Goal: Task Accomplishment & Management: Complete application form

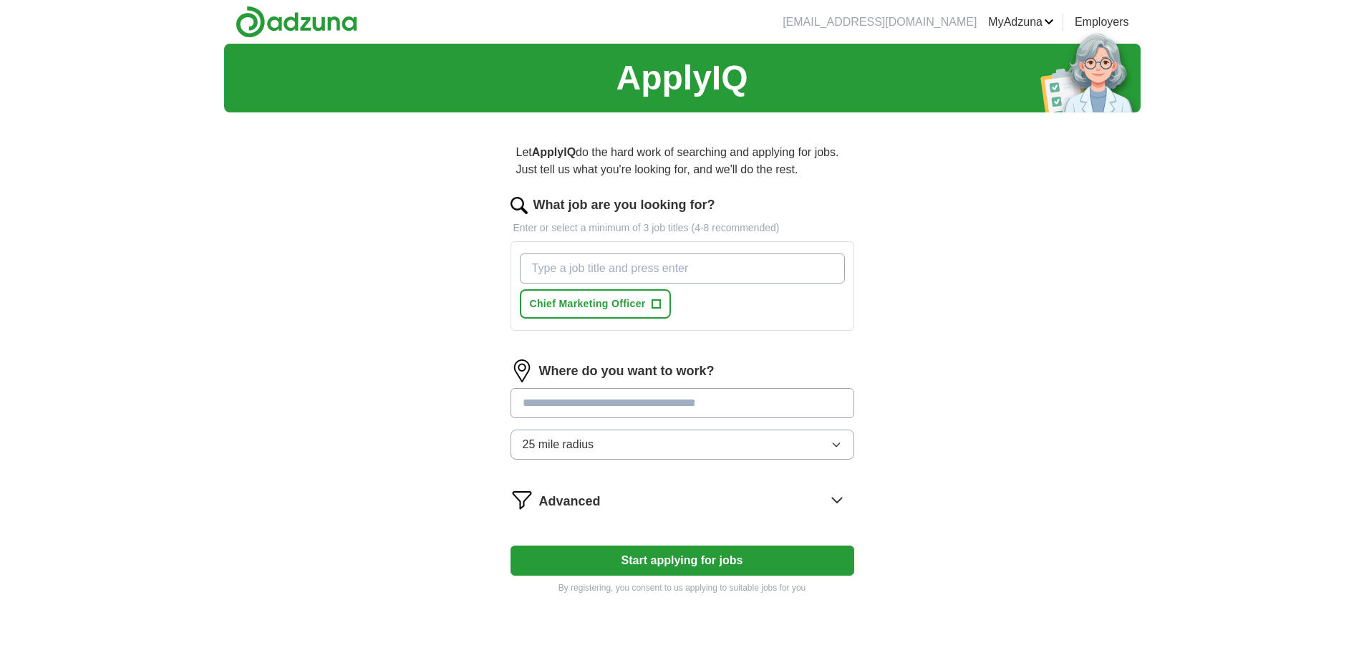
click at [687, 264] on input "What job are you looking for?" at bounding box center [682, 268] width 325 height 30
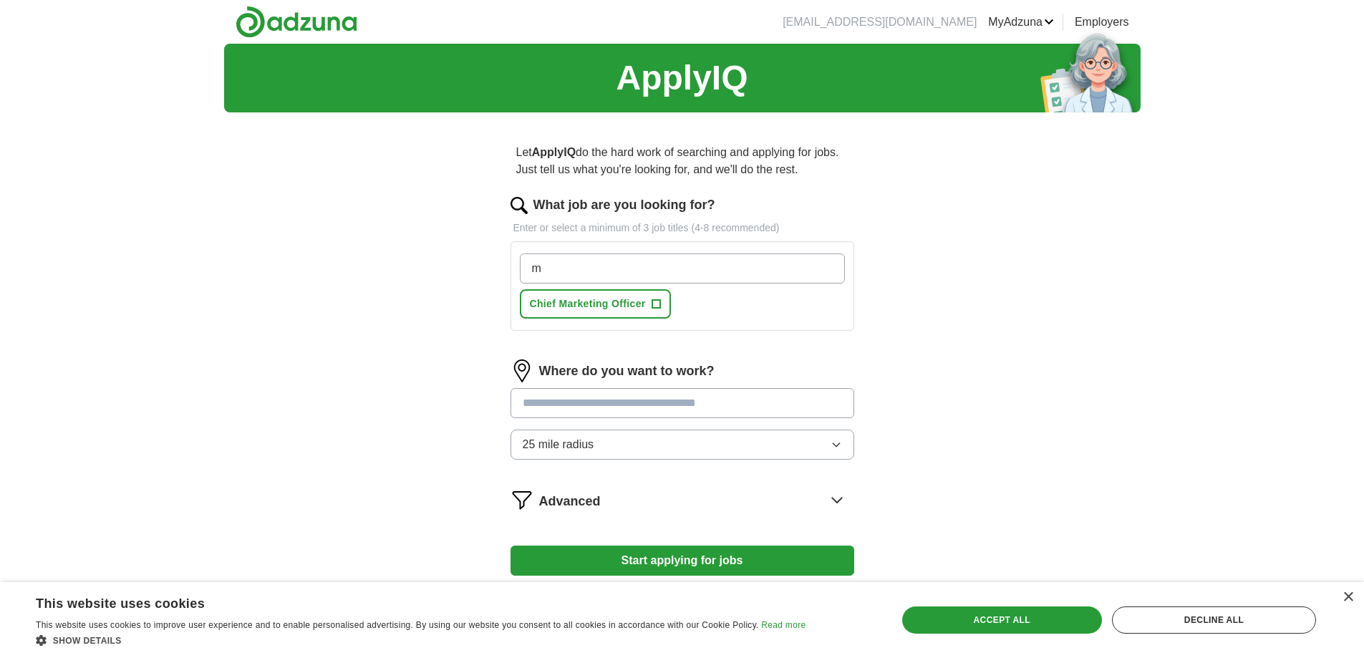
type input "m"
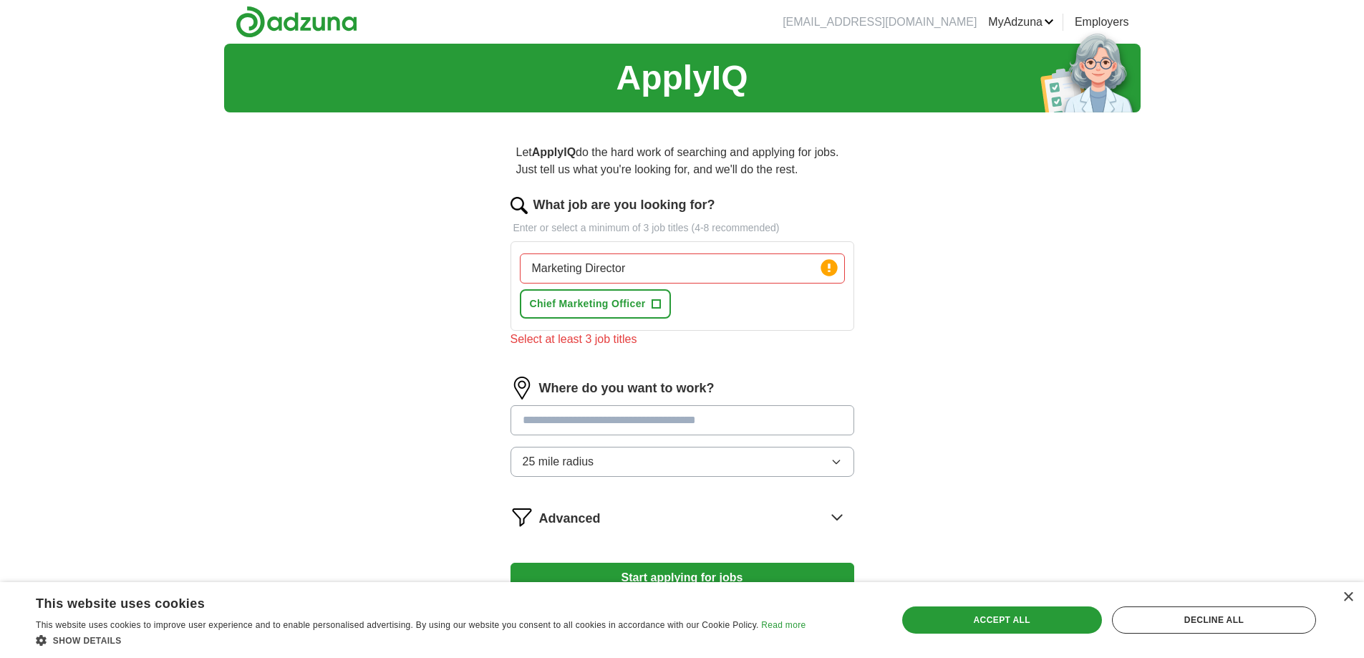
click at [701, 299] on div "Marketing Director Press return to add title Chief Marketing Officer +" at bounding box center [682, 286] width 331 height 77
click at [659, 268] on input "Marketing Director" at bounding box center [682, 268] width 325 height 30
type input "M"
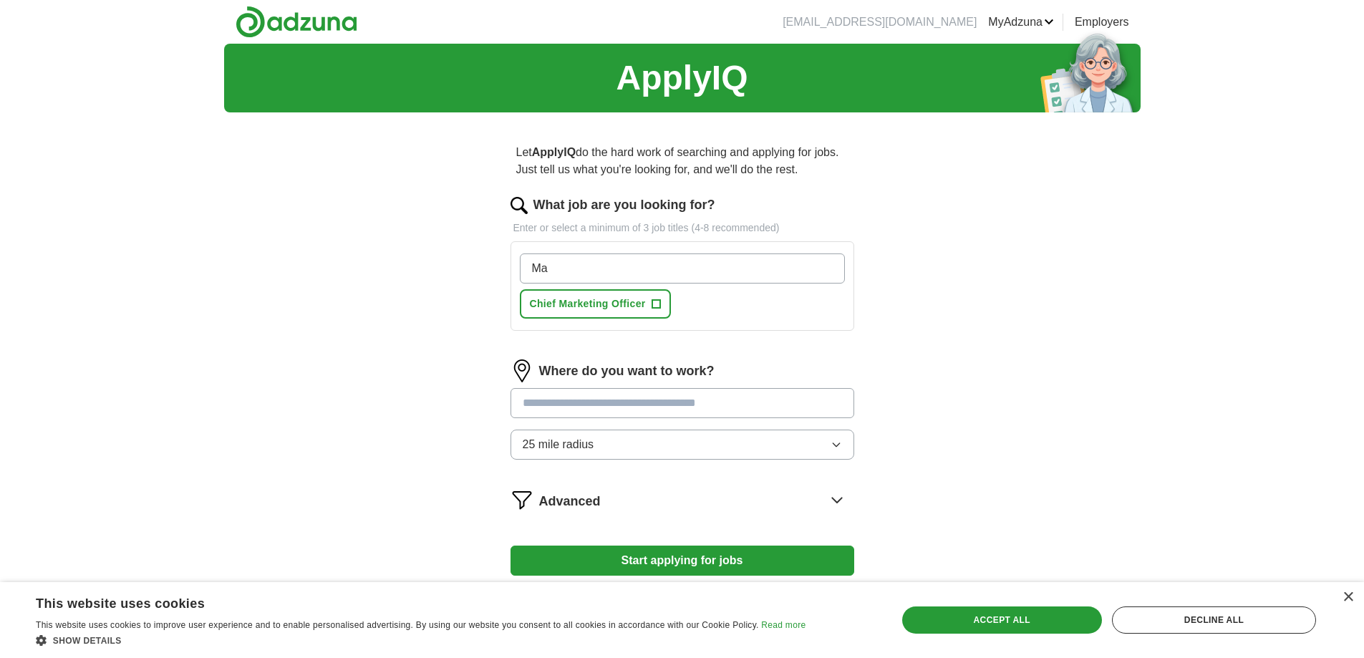
type input "M"
type input "Director of Marketing, Chiep Revenue Officer, Local Sales Manager"
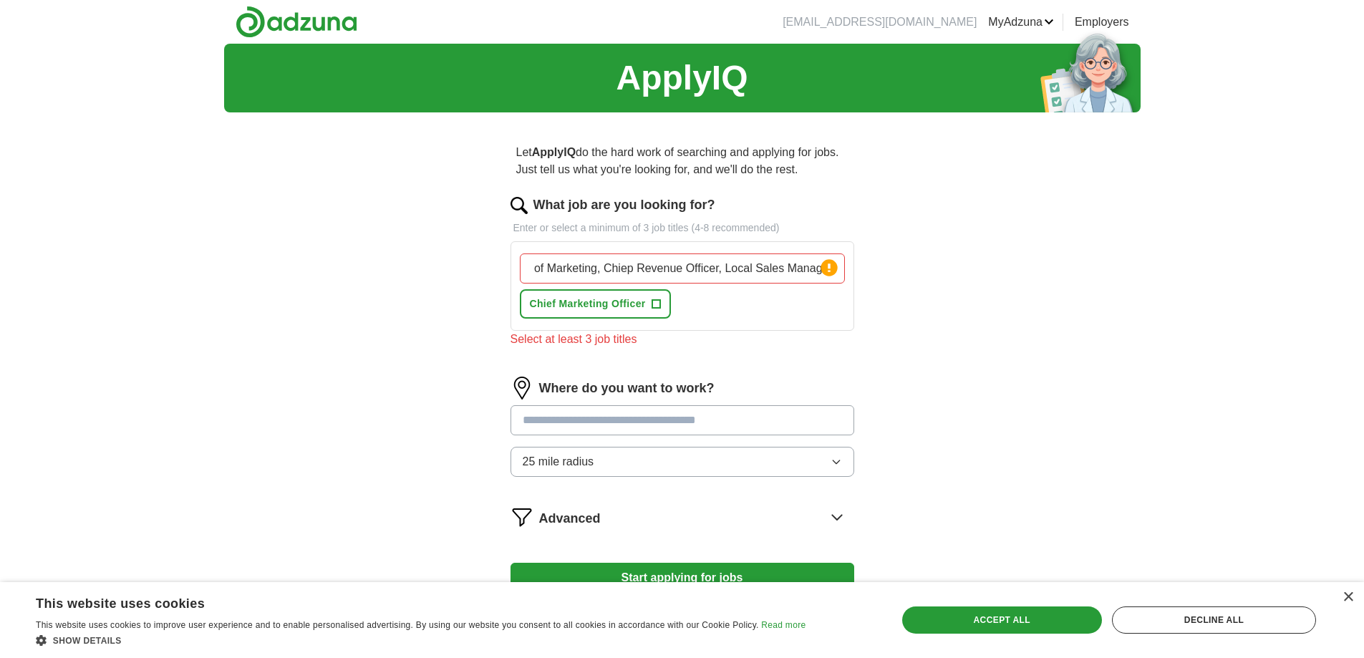
click at [929, 273] on div "ApplyIQ Let ApplyIQ do the hard work of searching and applying for jobs. Just t…" at bounding box center [682, 373] width 916 height 658
drag, startPoint x: 532, startPoint y: 266, endPoint x: 939, endPoint y: 248, distance: 407.7
click at [939, 248] on div "ApplyIQ Let ApplyIQ do the hard work of searching and applying for jobs. Just t…" at bounding box center [682, 373] width 916 height 658
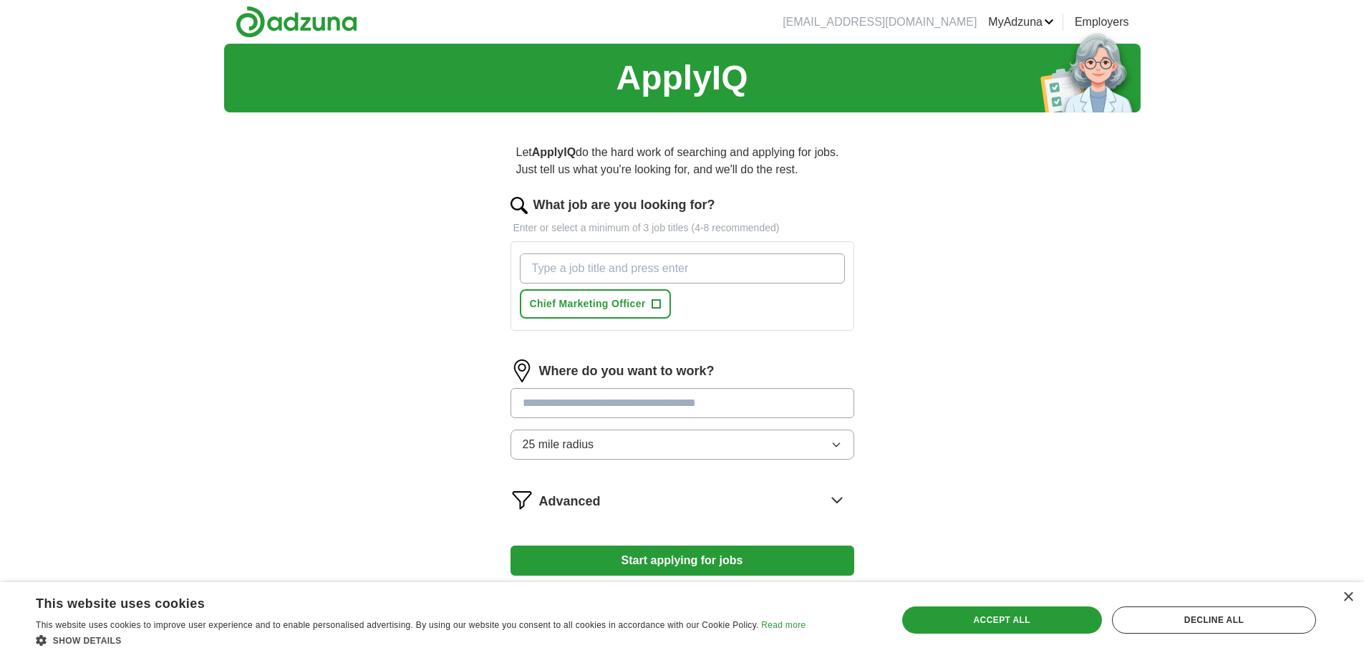
click at [685, 270] on input "What job are you looking for?" at bounding box center [682, 268] width 325 height 30
click at [654, 301] on span "+" at bounding box center [655, 304] width 9 height 11
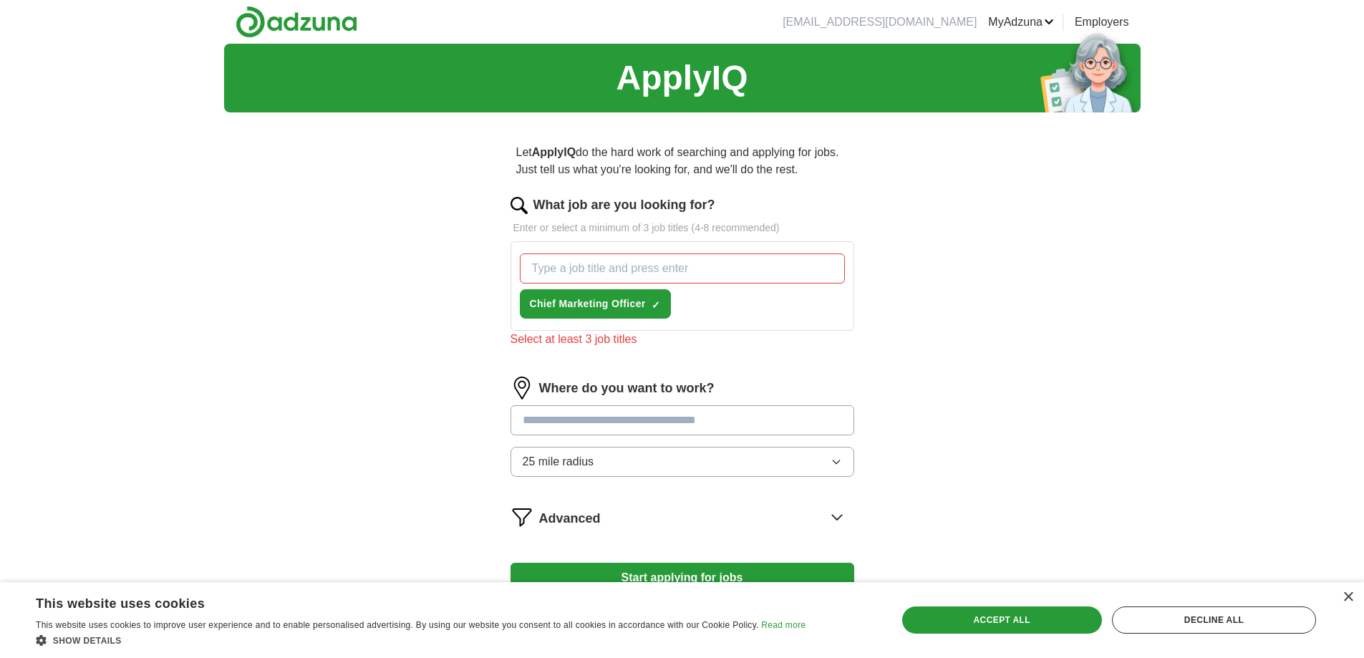
click at [908, 261] on div "Let ApplyIQ do the hard work of searching and applying for jobs. Just tell us w…" at bounding box center [682, 378] width 458 height 508
click at [617, 269] on input "What job are you looking for?" at bounding box center [682, 268] width 325 height 30
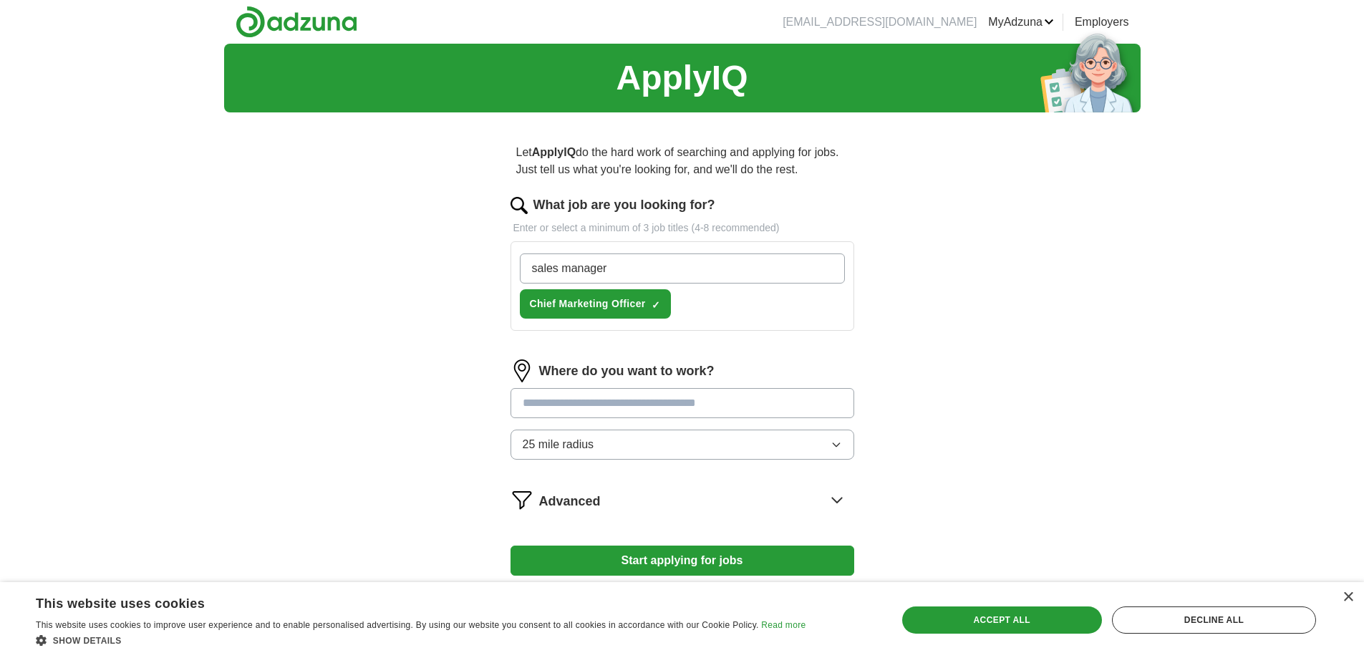
type input "sales manager"
click at [876, 353] on div "Let ApplyIQ do the hard work of searching and applying for jobs. Just tell us w…" at bounding box center [682, 369] width 458 height 490
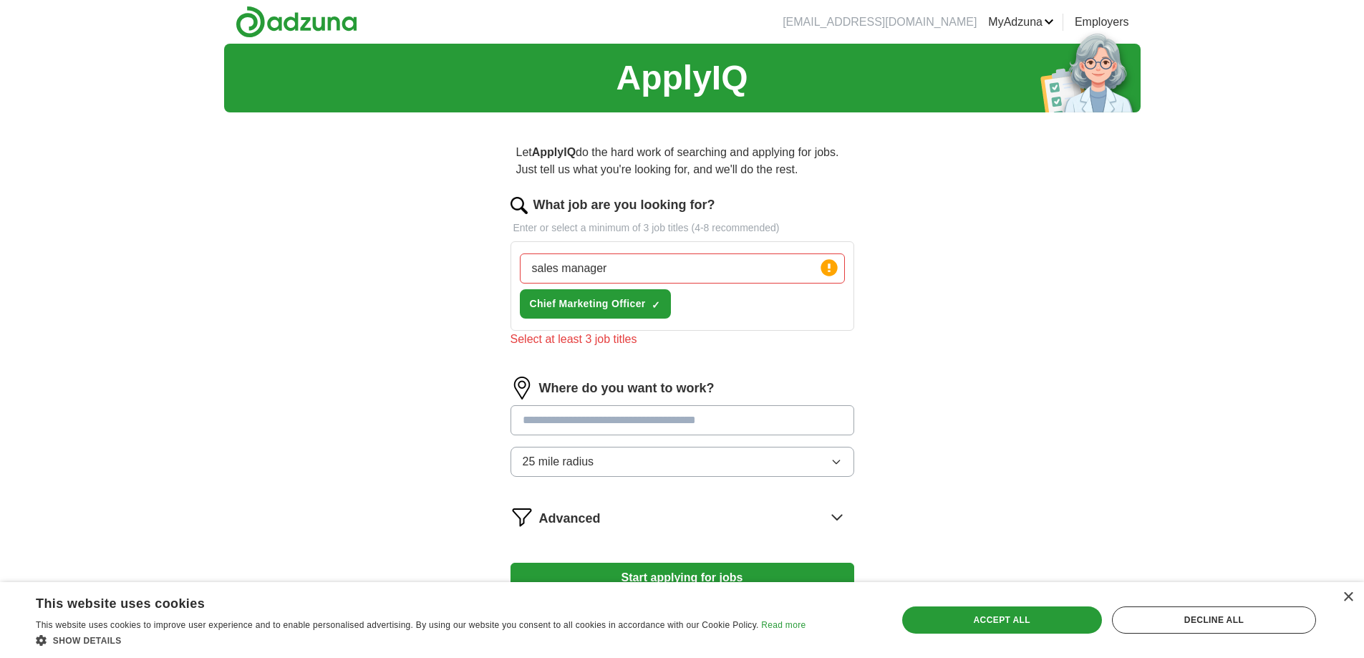
click at [619, 269] on input "sales manager" at bounding box center [682, 268] width 325 height 30
click at [0, 0] on span "×" at bounding box center [0, 0] width 0 height 0
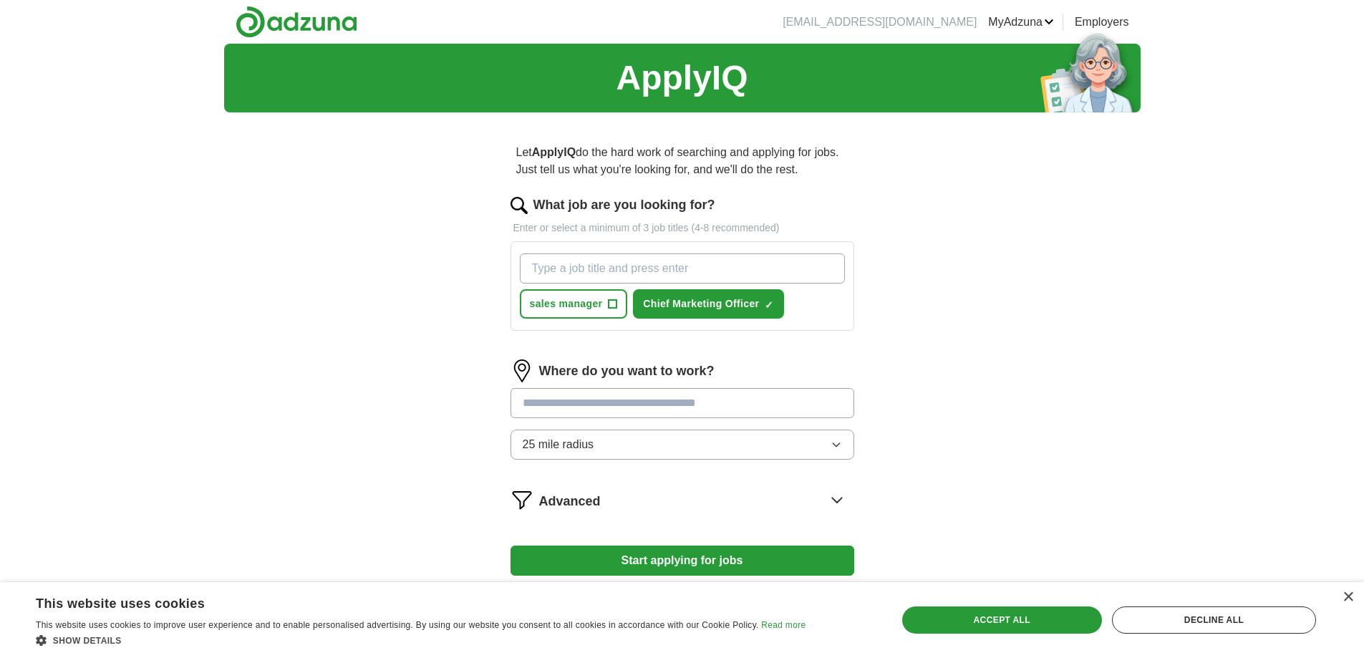
click at [624, 266] on input "What job are you looking for?" at bounding box center [682, 268] width 325 height 30
type input "Chief Revenue Officer"
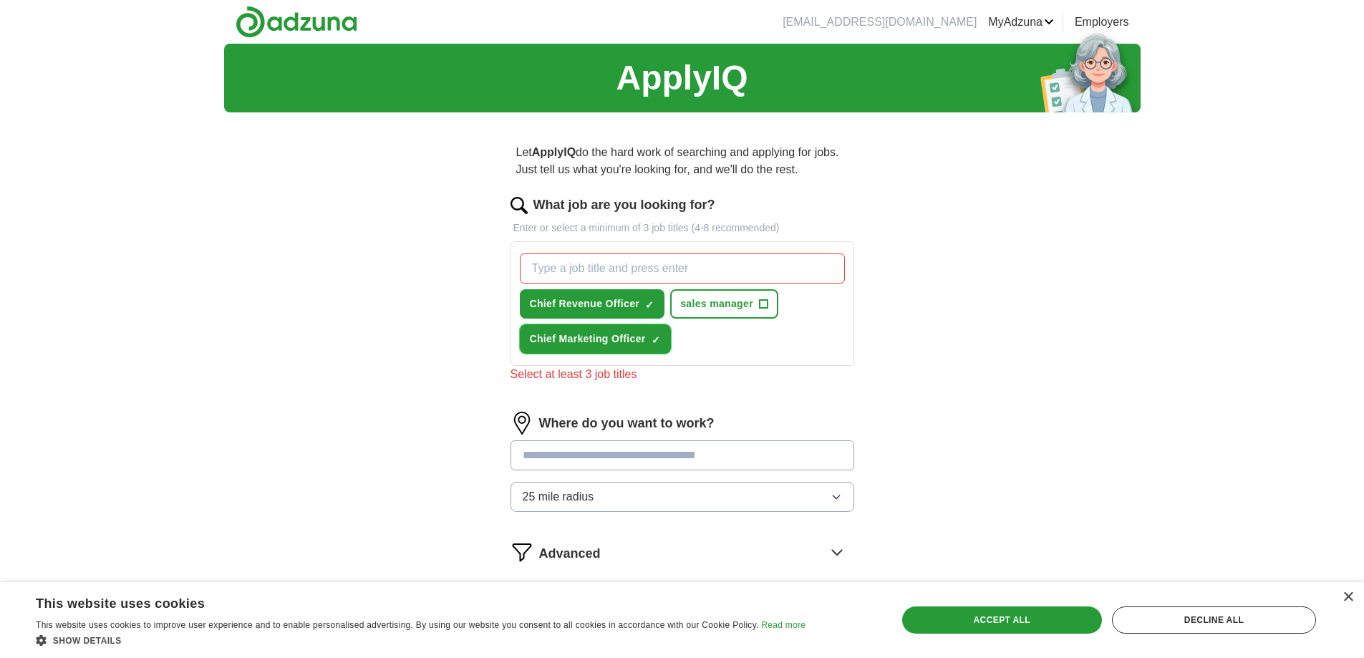
click at [0, 0] on span "×" at bounding box center [0, 0] width 0 height 0
click at [604, 266] on input "What job are you looking for?" at bounding box center [682, 268] width 325 height 30
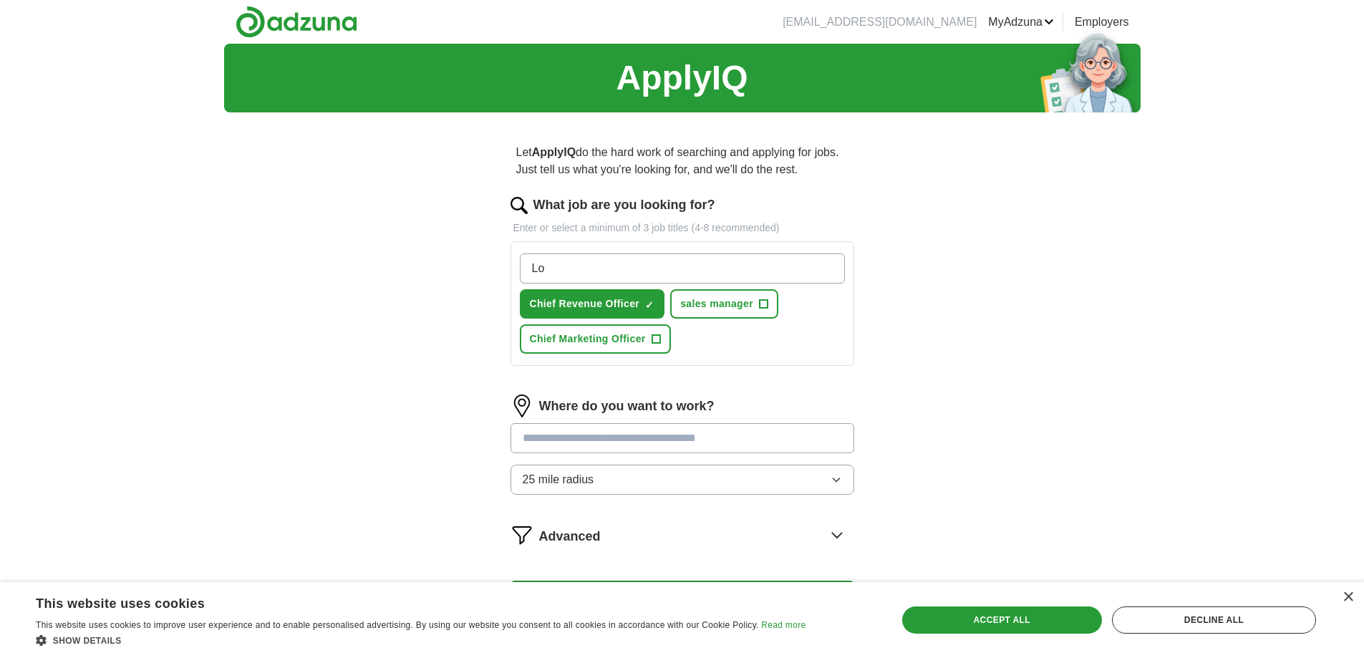
type input "L"
type input "D"
type input "Director of Marketing"
click at [714, 263] on input "What job are you looking for?" at bounding box center [682, 268] width 325 height 30
type input "Sales Director"
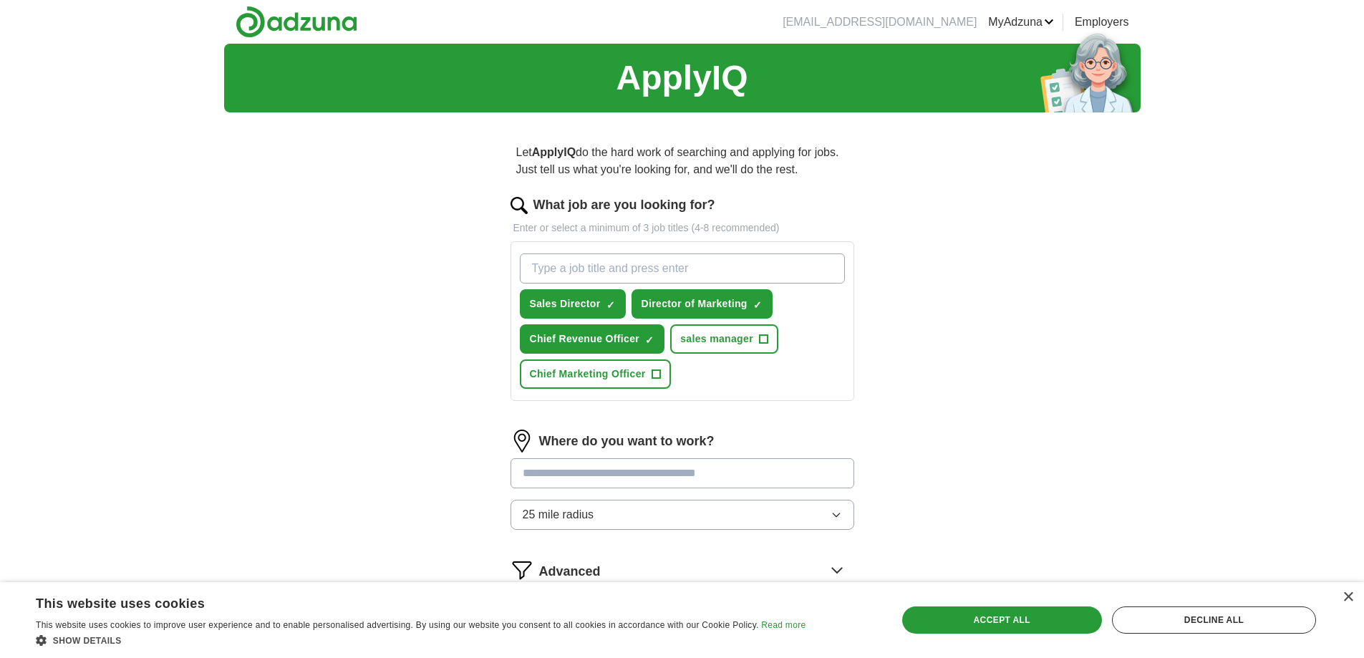
click at [631, 473] on input at bounding box center [682, 473] width 344 height 30
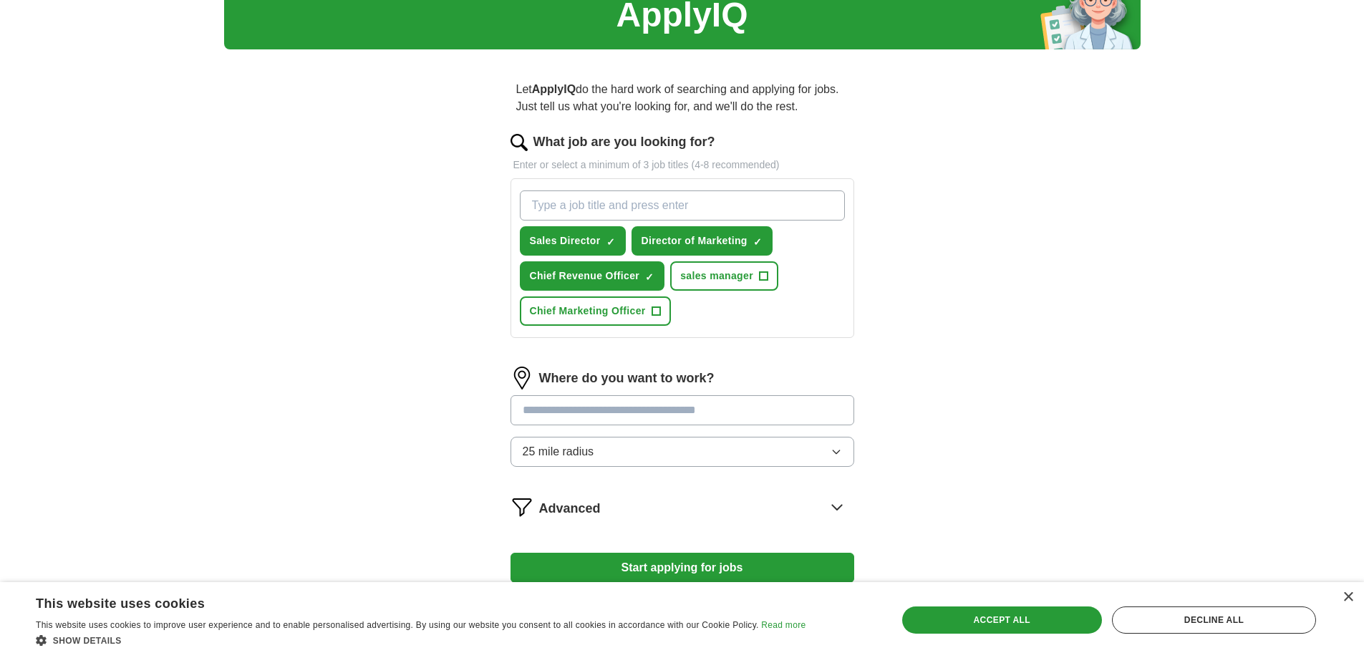
scroll to position [143, 0]
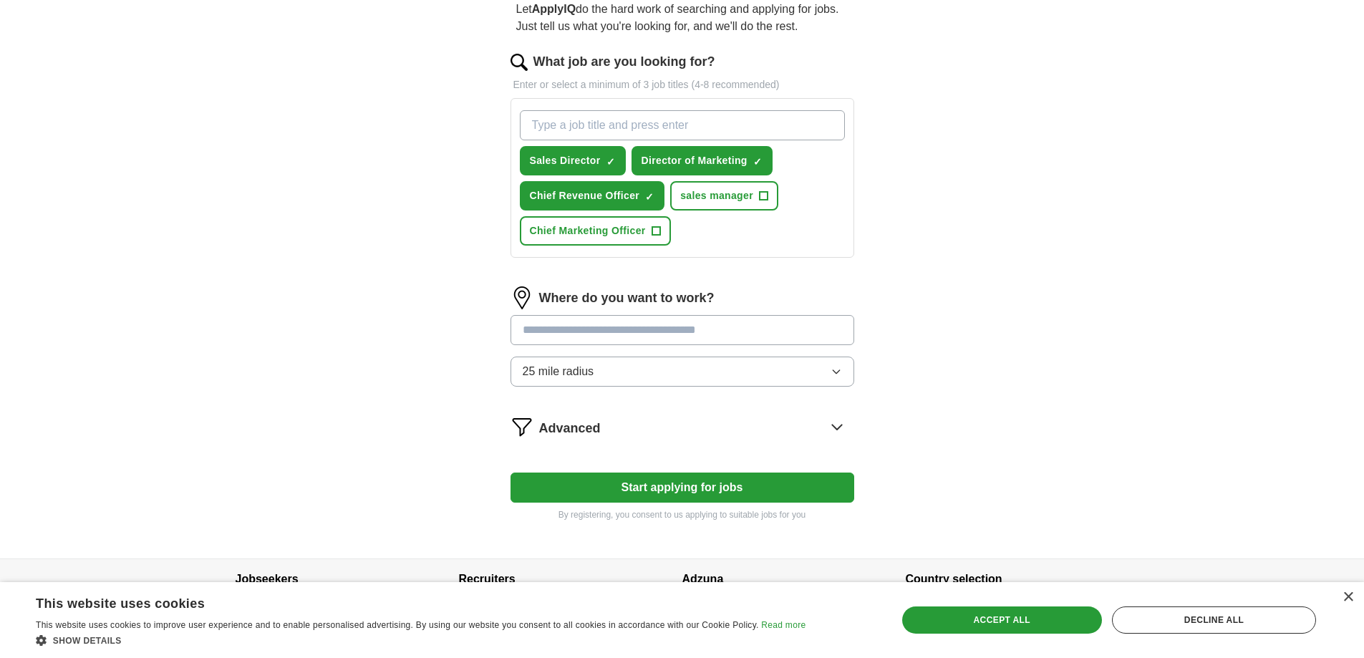
click at [713, 328] on input at bounding box center [682, 330] width 344 height 30
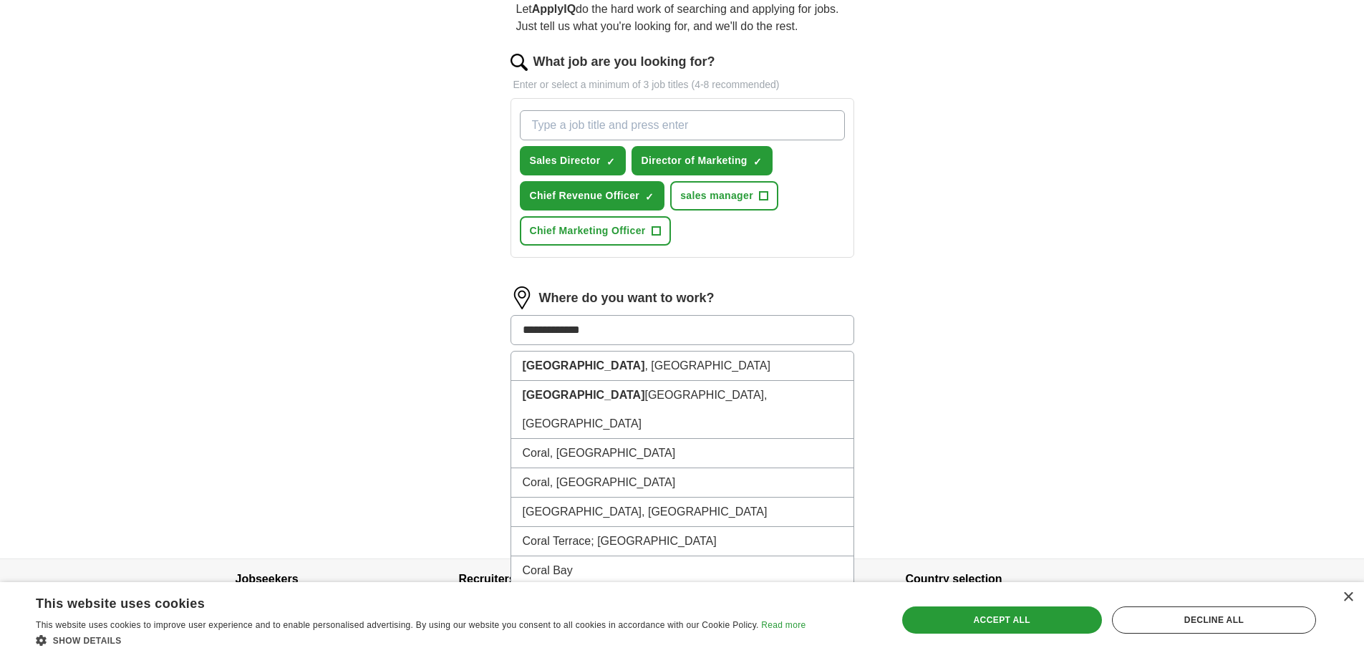
type input "**********"
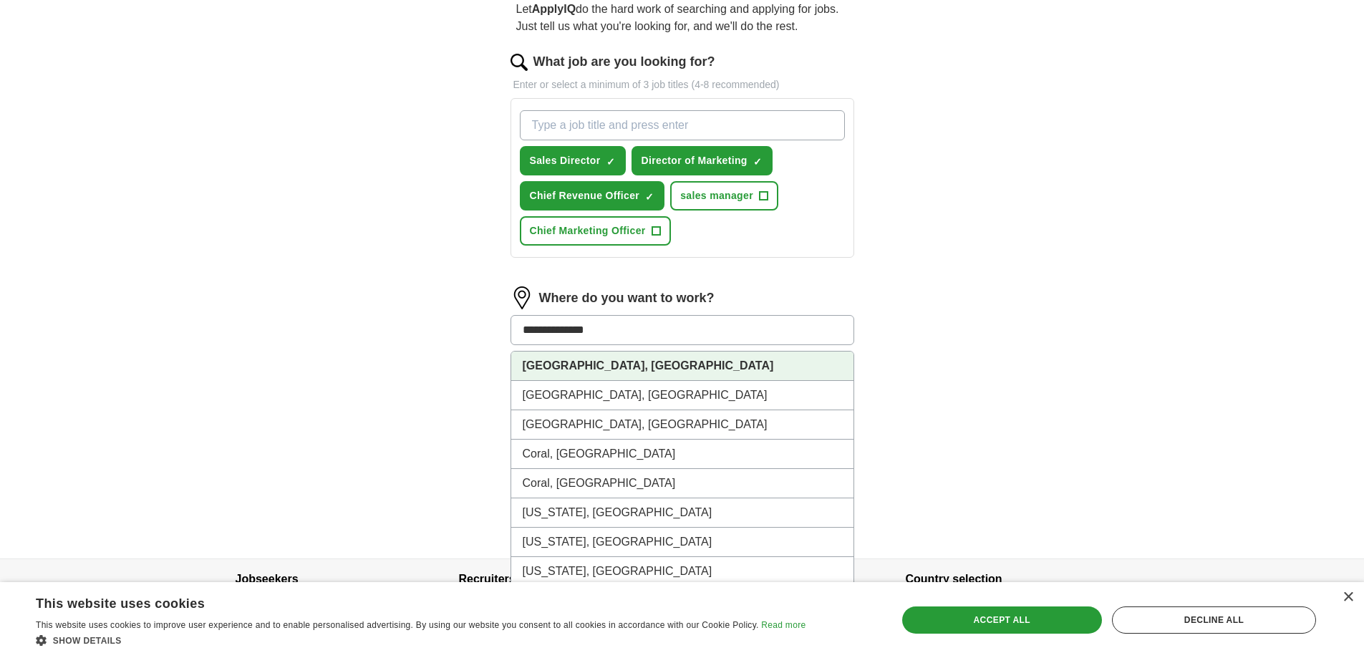
click at [603, 362] on li "[GEOGRAPHIC_DATA], [GEOGRAPHIC_DATA]" at bounding box center [682, 365] width 342 height 29
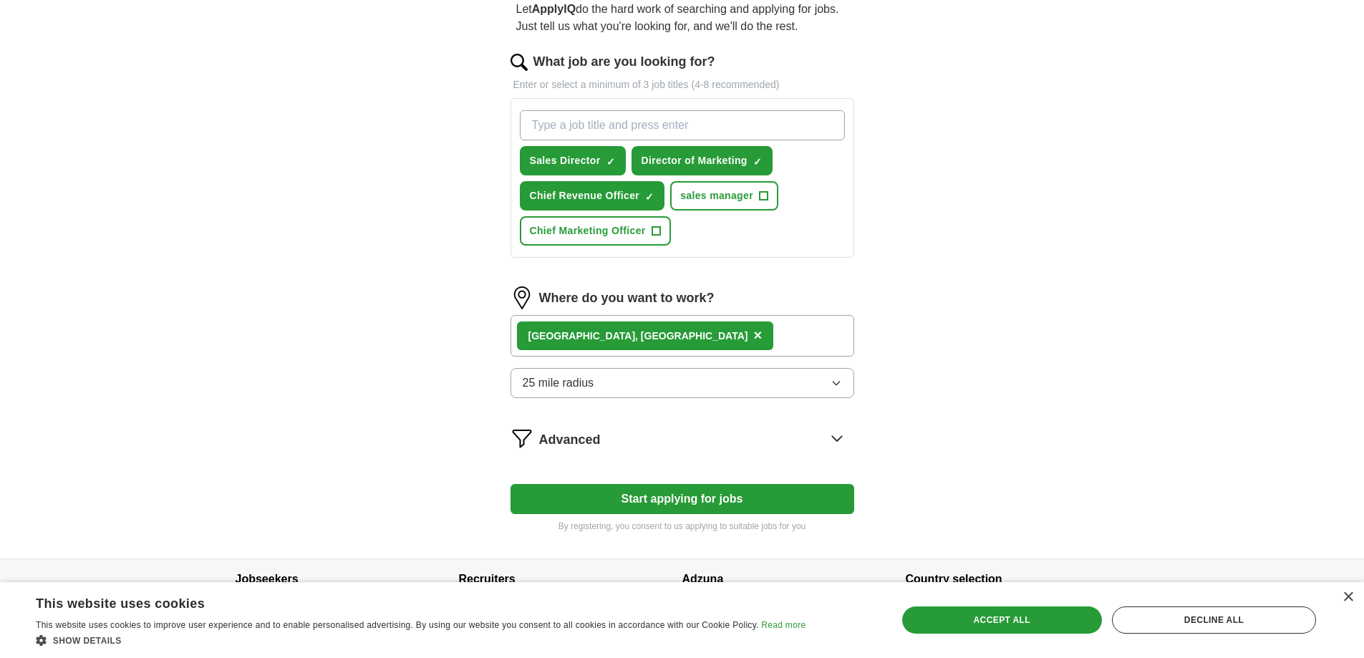
scroll to position [188, 0]
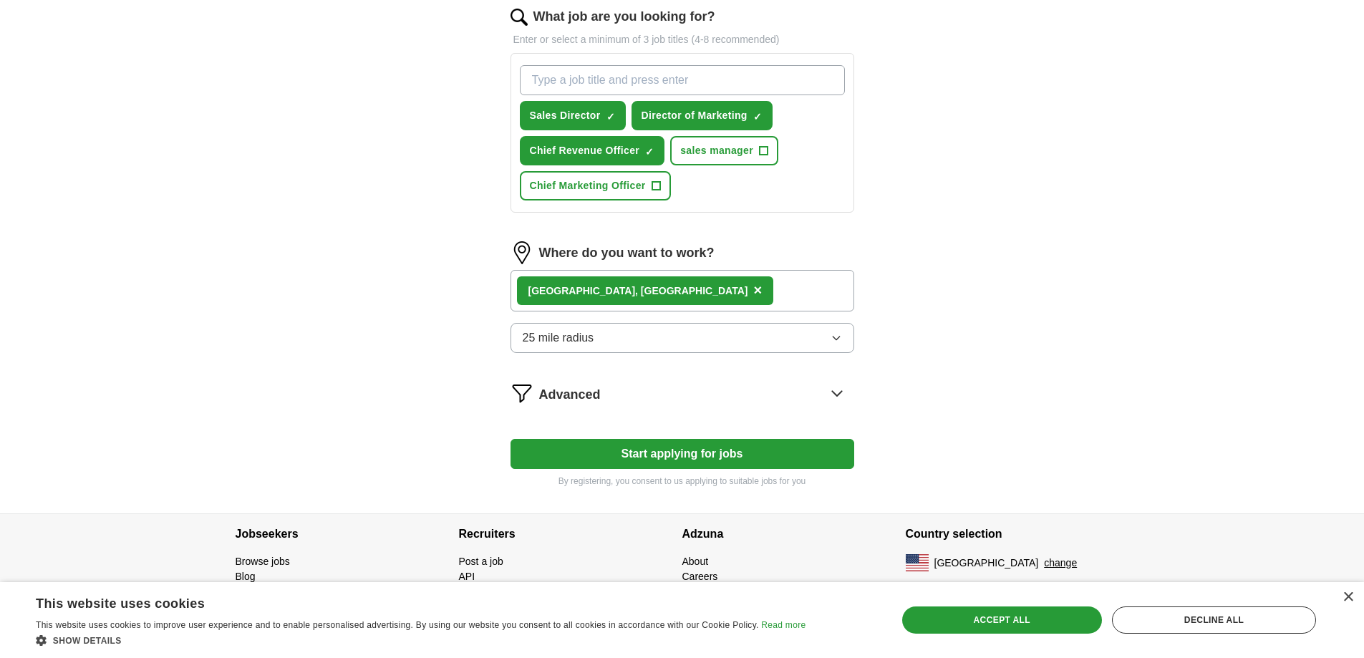
click at [835, 391] on icon at bounding box center [836, 393] width 23 height 23
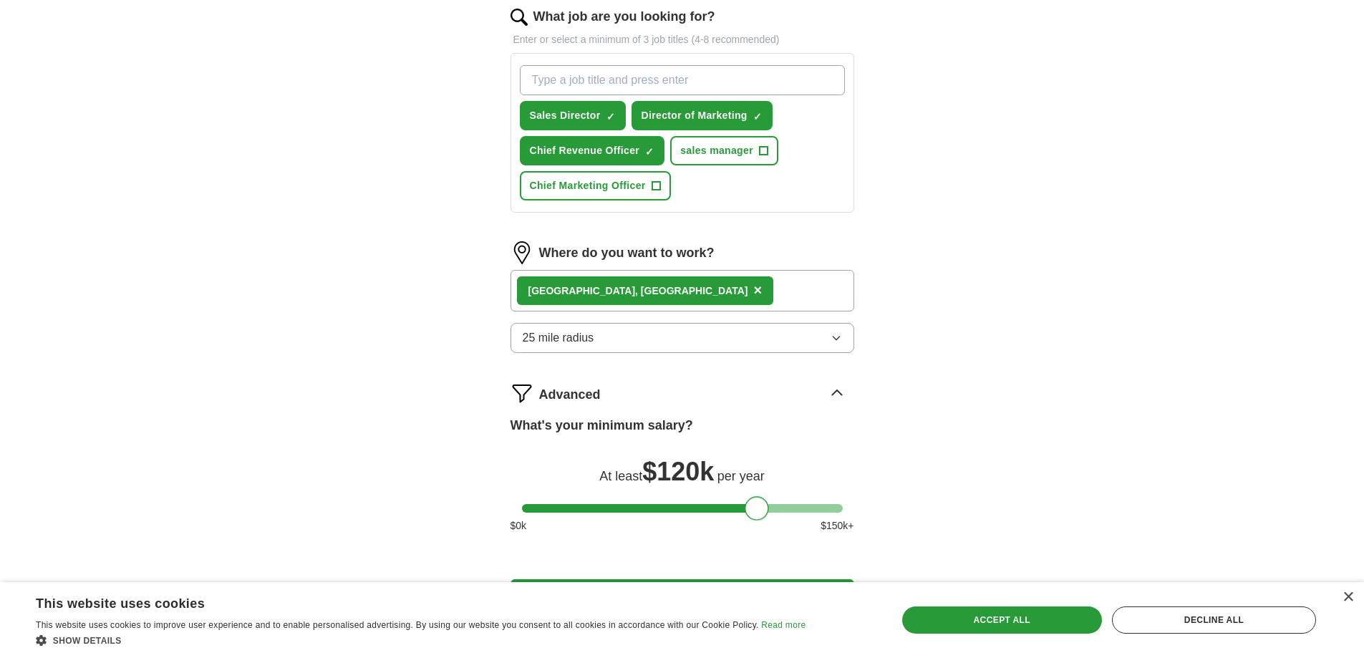
drag, startPoint x: 533, startPoint y: 506, endPoint x: 755, endPoint y: 500, distance: 222.7
click at [755, 500] on div at bounding box center [757, 508] width 24 height 24
click at [973, 359] on div "ApplyIQ Let ApplyIQ do the hard work of searching and applying for jobs. Just t…" at bounding box center [682, 251] width 916 height 792
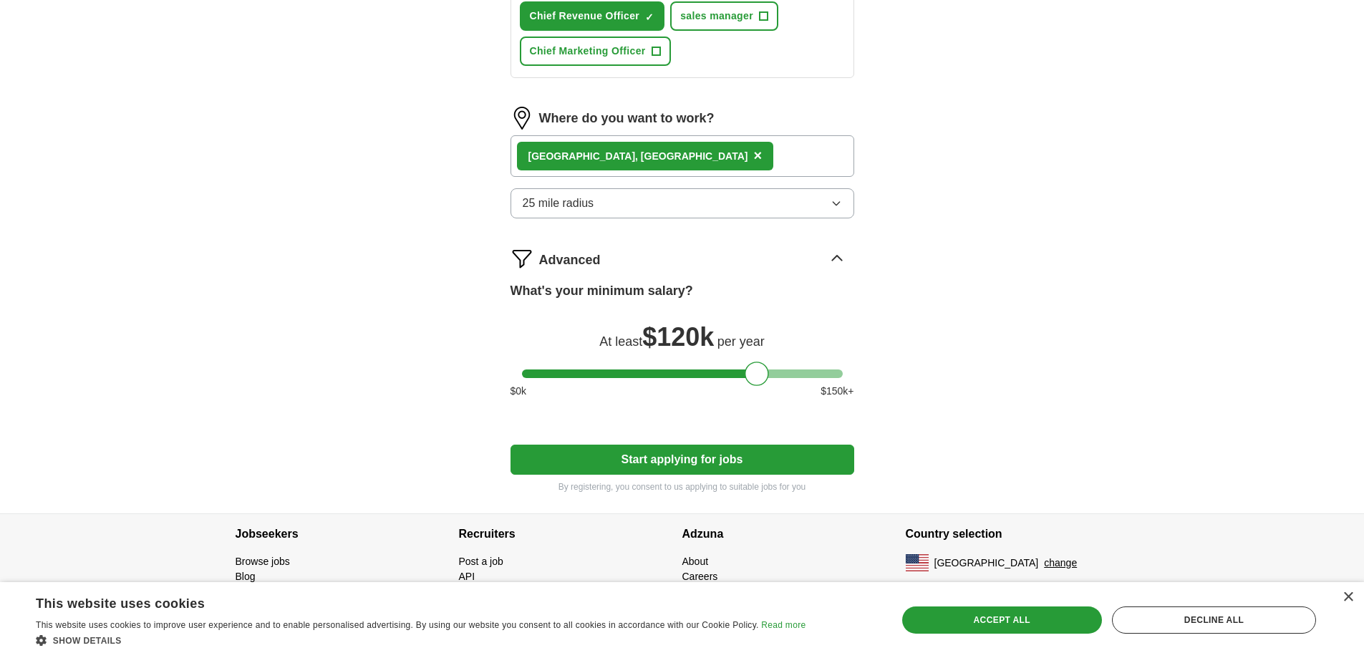
scroll to position [0, 0]
